Goal: Navigation & Orientation: Find specific page/section

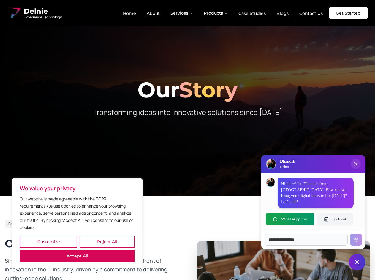
click at [48, 242] on button "Customize" at bounding box center [48, 242] width 57 height 12
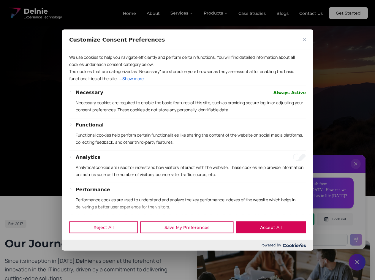
click at [107, 242] on div at bounding box center [187, 140] width 375 height 280
click at [77, 251] on div "Reject All Save My Preferences Accept All Powered by" at bounding box center [187, 233] width 251 height 36
click at [187, 140] on p "Functional cookies help perform certain functionalities like sharing the conten…" at bounding box center [191, 138] width 230 height 14
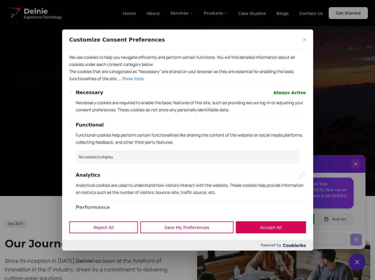
click at [182, 13] on div at bounding box center [187, 140] width 375 height 280
click at [216, 13] on div at bounding box center [187, 140] width 375 height 280
click at [356, 170] on div at bounding box center [187, 140] width 375 height 280
click at [290, 219] on div "Reject All Save My Preferences Accept All" at bounding box center [187, 227] width 251 height 25
click at [335, 219] on div at bounding box center [187, 140] width 375 height 280
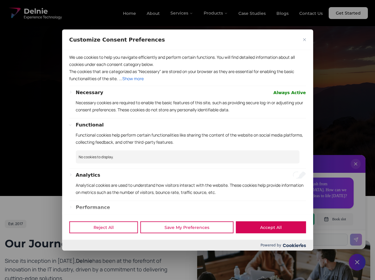
click at [357, 262] on div at bounding box center [187, 140] width 375 height 280
